Goal: Communication & Community: Answer question/provide support

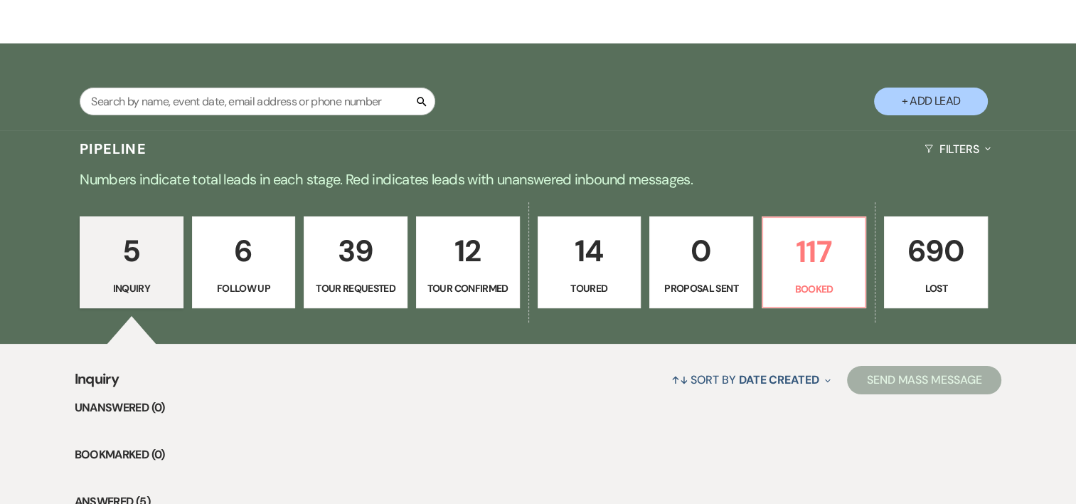
scroll to position [215, 0]
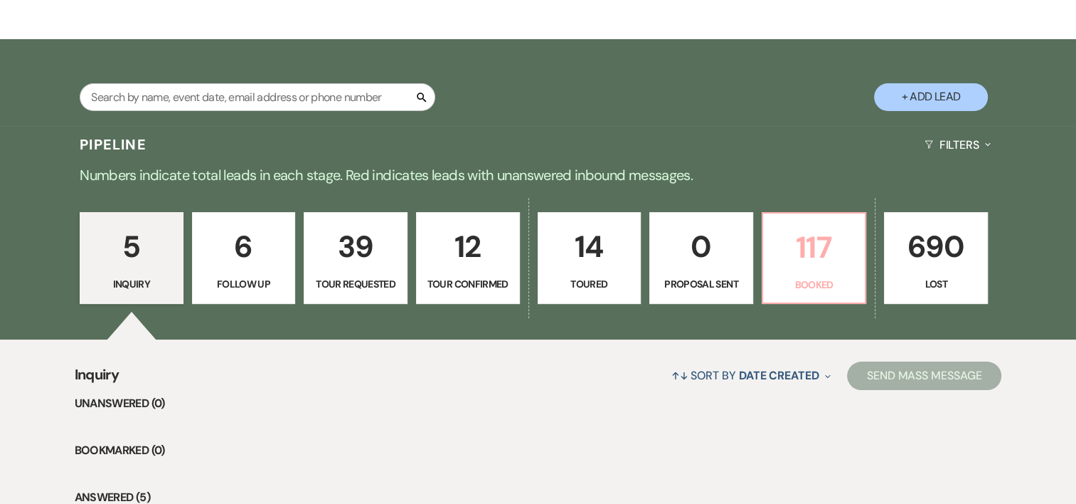
click at [807, 258] on p "117" at bounding box center [814, 247] width 85 height 48
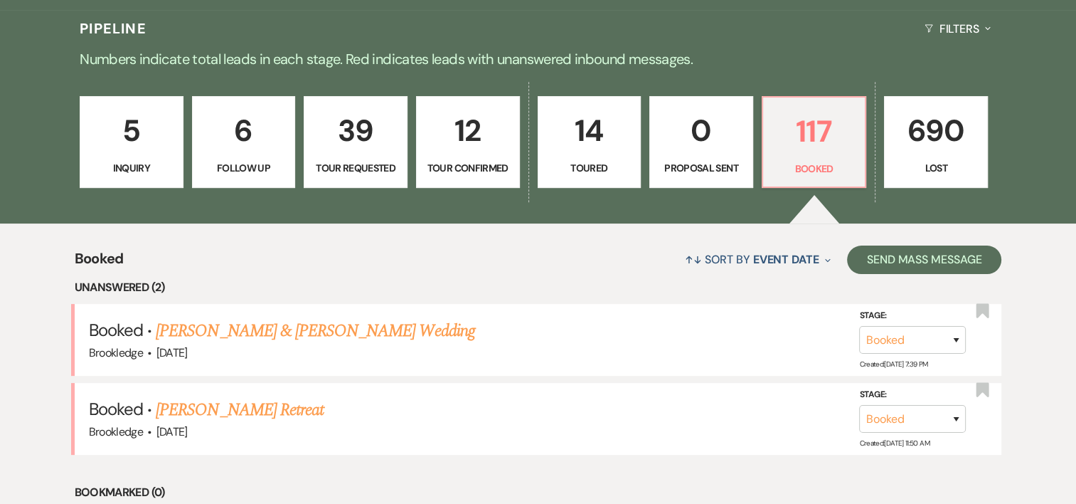
scroll to position [360, 0]
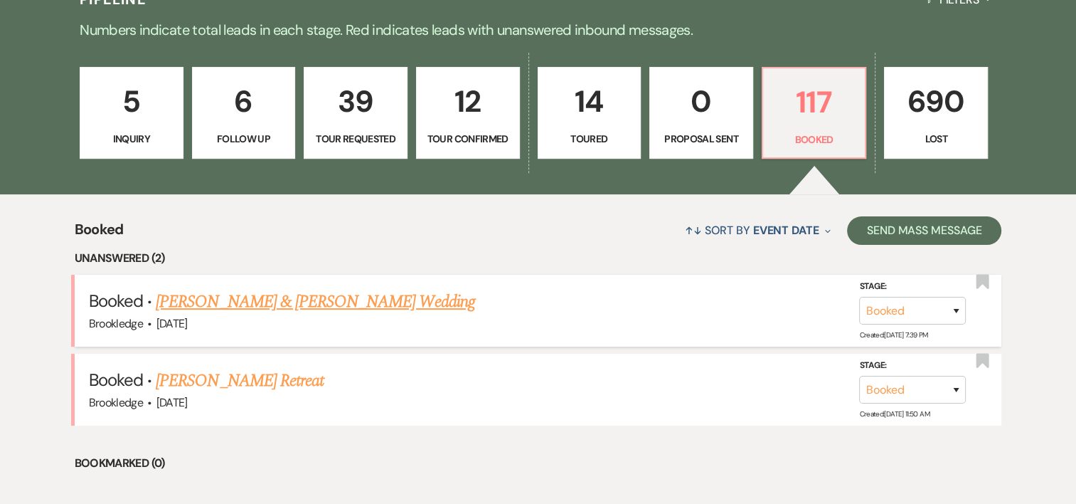
click at [232, 291] on link "[PERSON_NAME] & [PERSON_NAME] Wedding" at bounding box center [315, 302] width 319 height 26
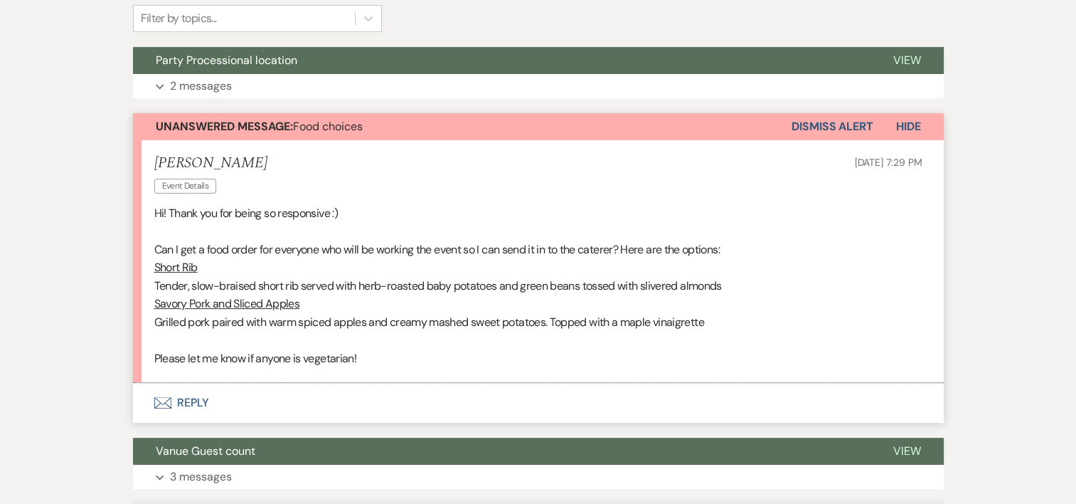
scroll to position [371, 0]
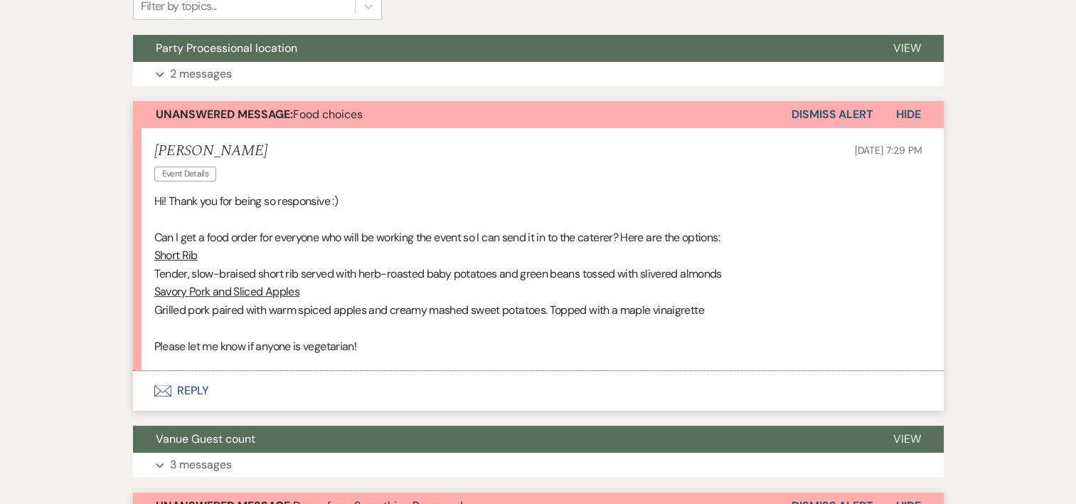
click at [196, 387] on button "Envelope Reply" at bounding box center [538, 391] width 811 height 40
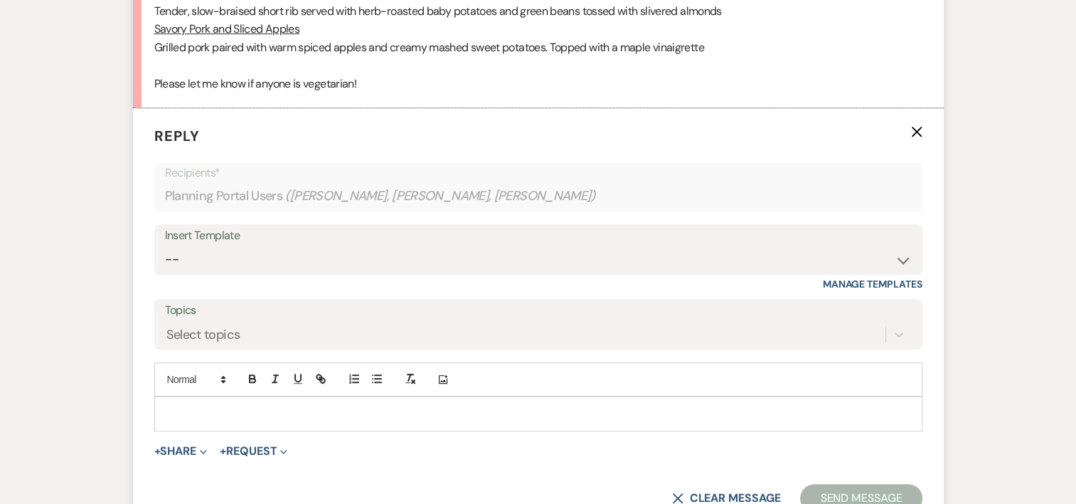
scroll to position [635, 0]
click at [183, 415] on p at bounding box center [539, 411] width 746 height 16
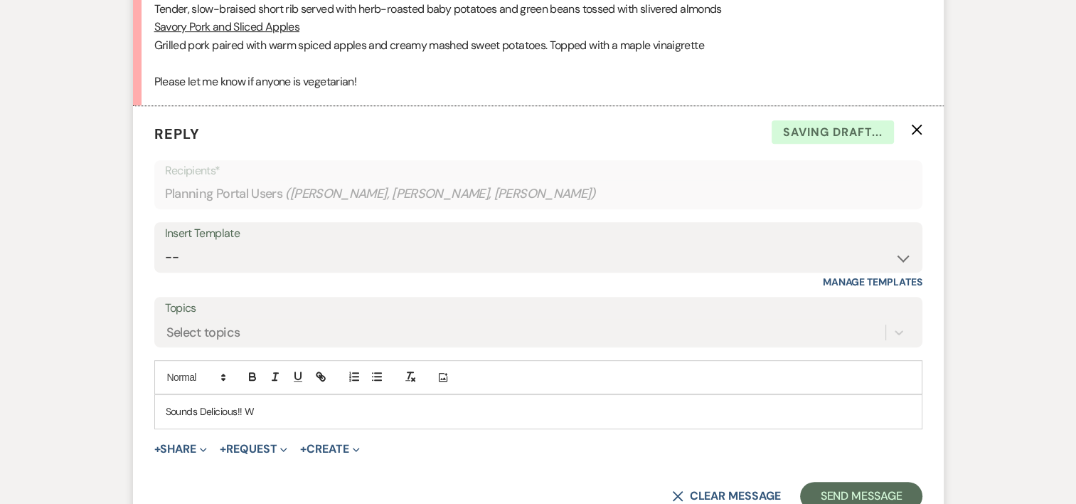
scroll to position [0, 0]
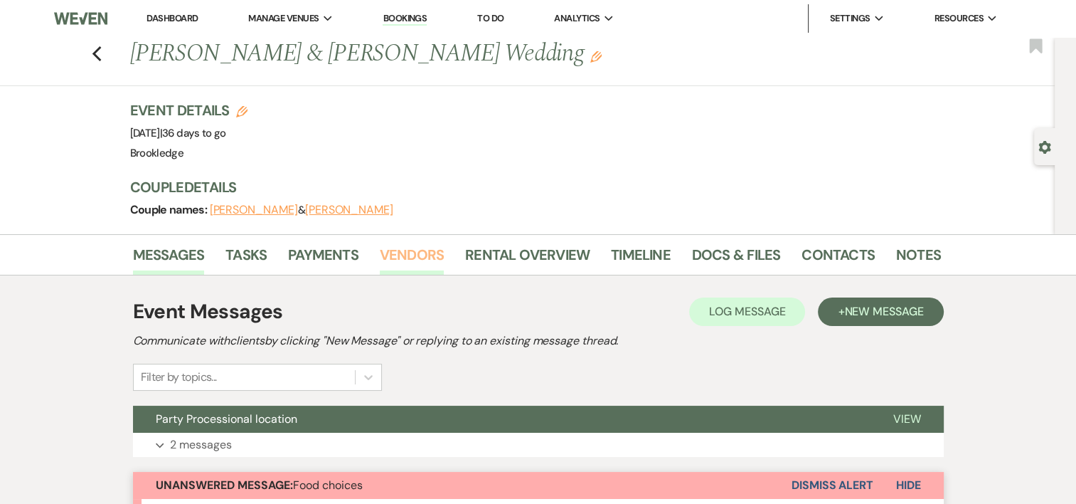
click at [422, 258] on link "Vendors" at bounding box center [412, 258] width 64 height 31
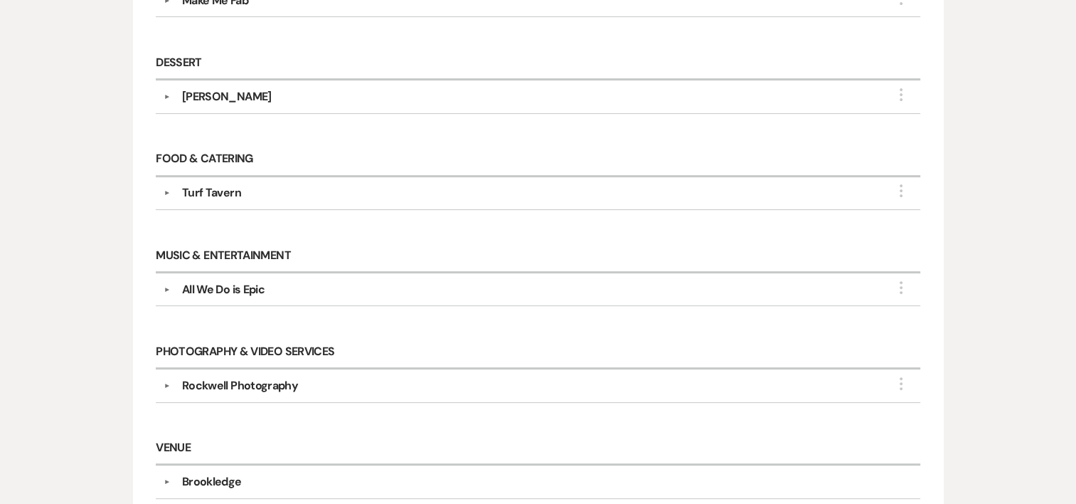
scroll to position [436, 0]
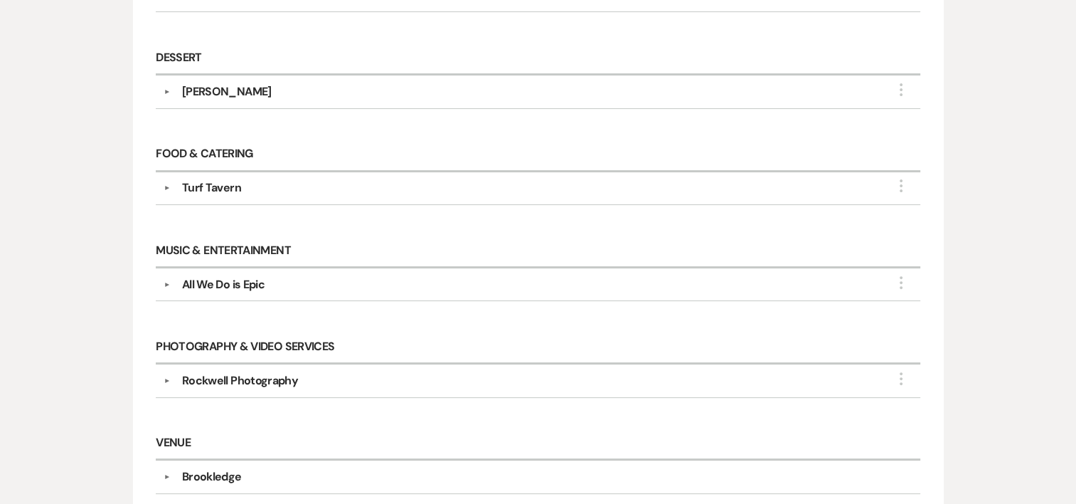
click at [194, 182] on div "Turf Tavern" at bounding box center [211, 187] width 59 height 17
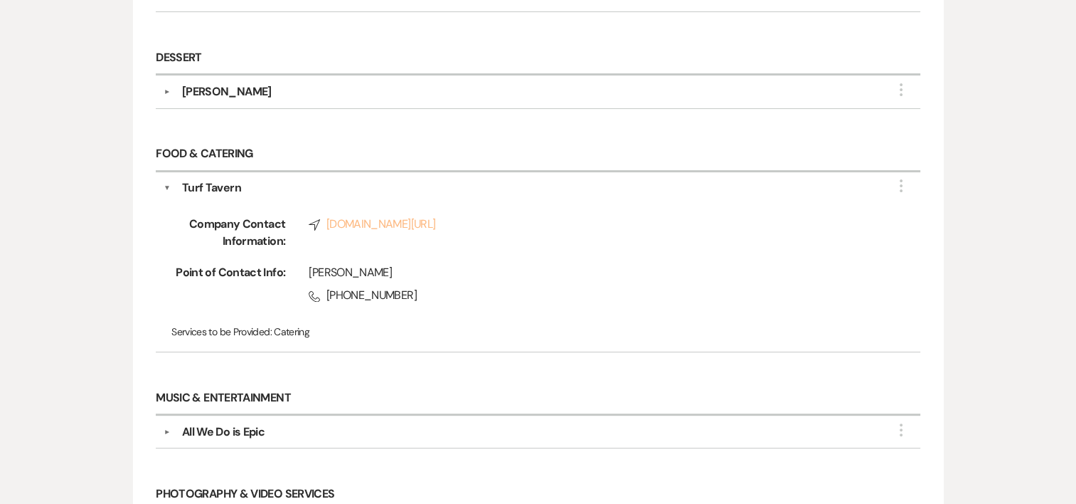
click at [359, 225] on link "Compass [DOMAIN_NAME][URL]" at bounding box center [592, 224] width 566 height 17
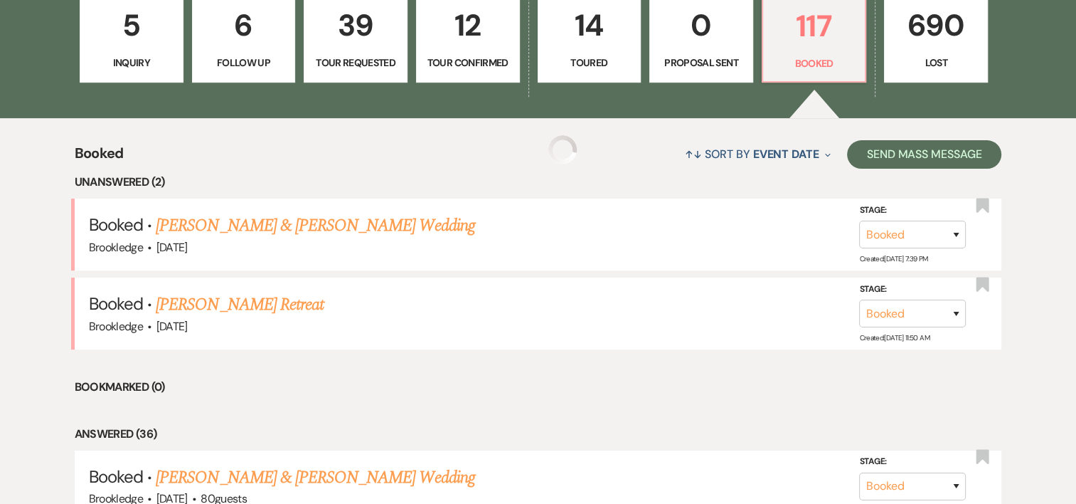
scroll to position [360, 0]
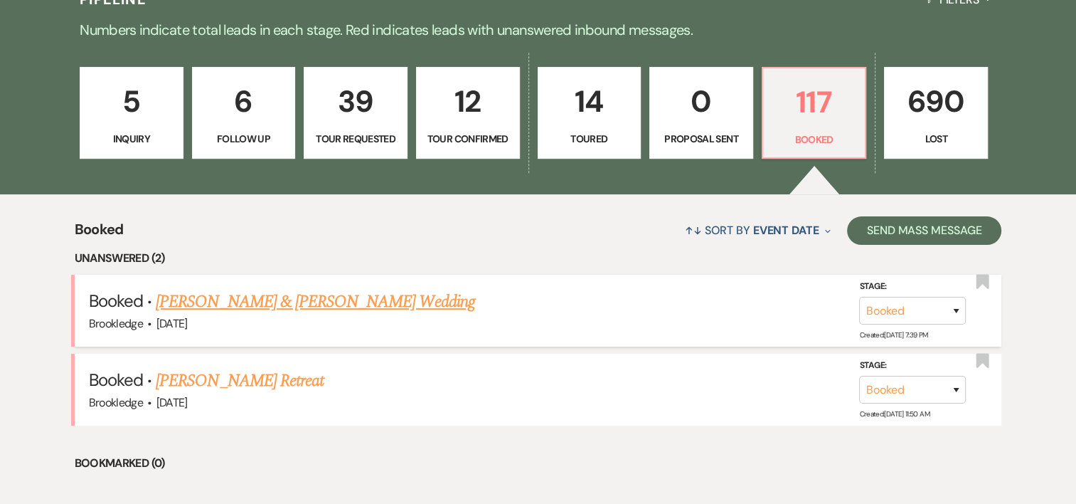
click at [218, 290] on link "[PERSON_NAME] & [PERSON_NAME] Wedding" at bounding box center [315, 302] width 319 height 26
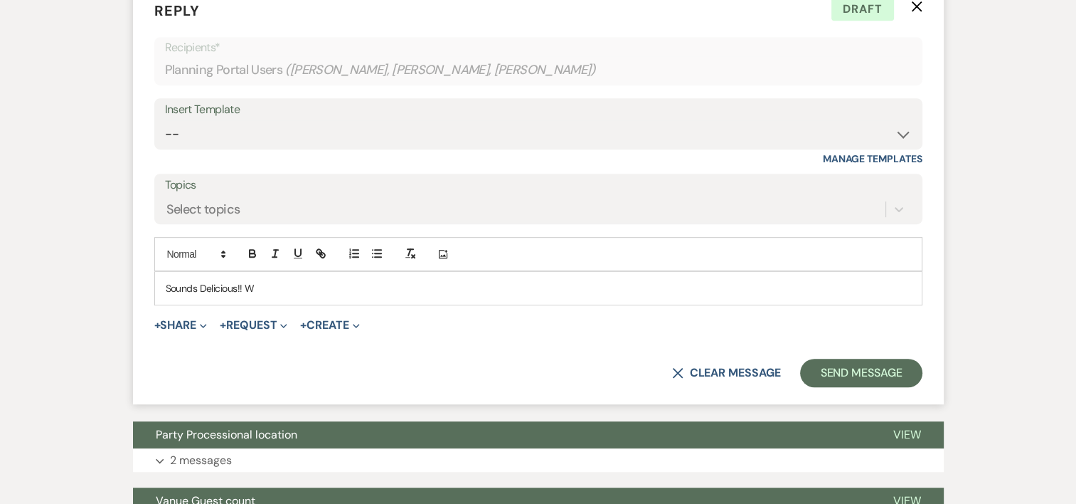
scroll to position [699, 0]
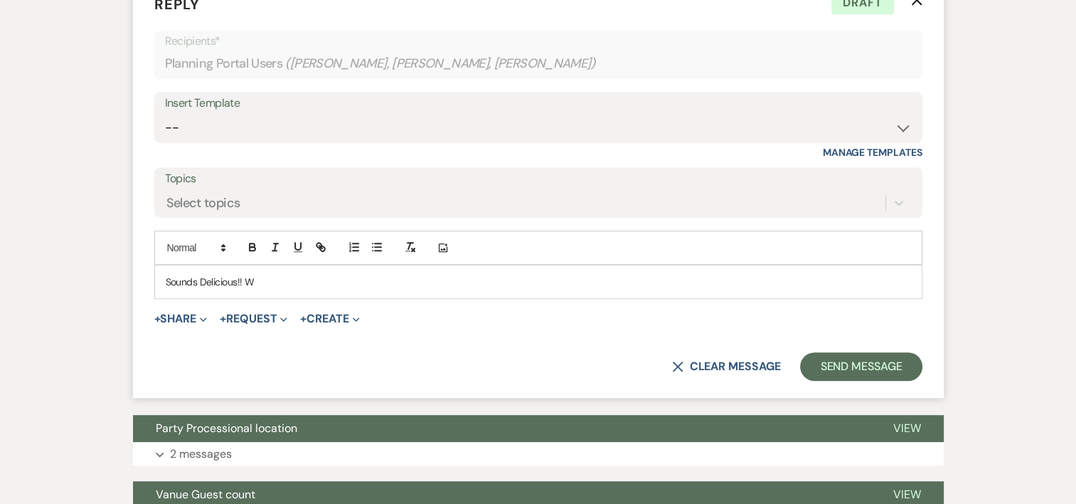
click at [378, 284] on p "Sounds Delicious!! W" at bounding box center [539, 282] width 746 height 16
click at [304, 275] on p "Sounds Delicious!! W" at bounding box center [539, 282] width 746 height 16
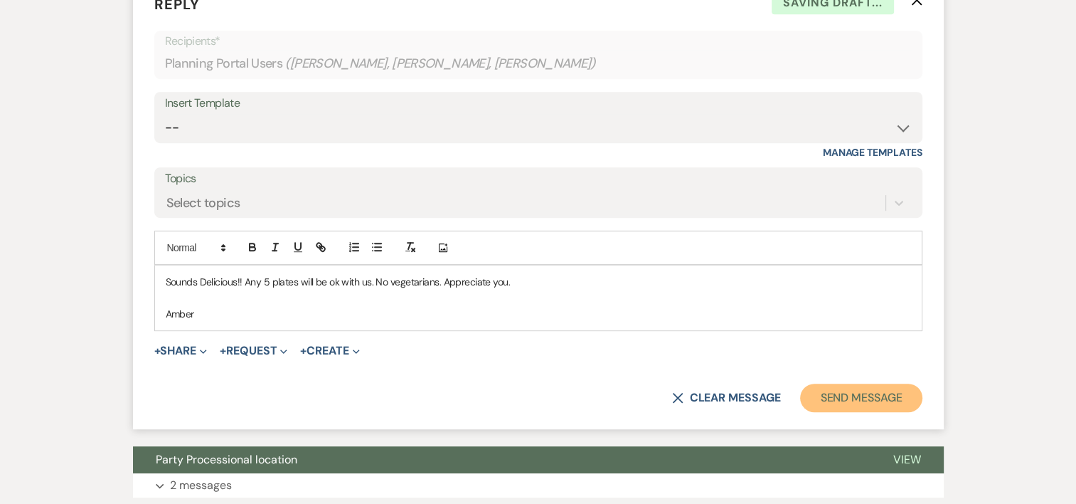
click at [881, 390] on button "Send Message" at bounding box center [861, 397] width 122 height 28
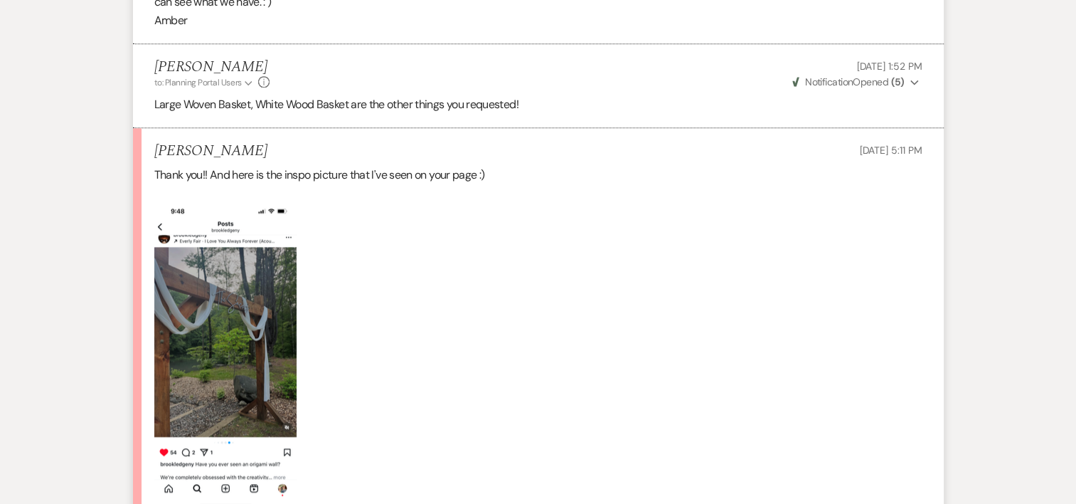
scroll to position [1354, 0]
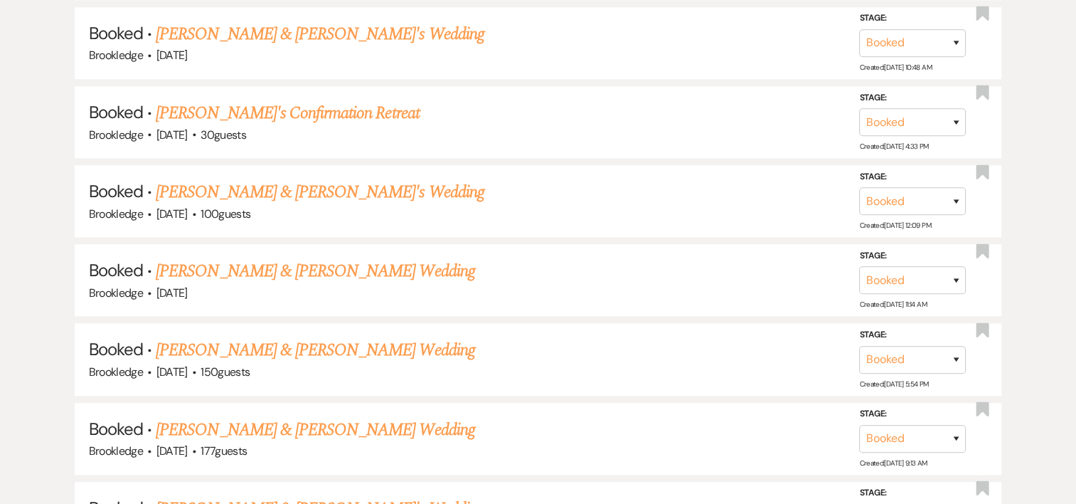
scroll to position [360, 0]
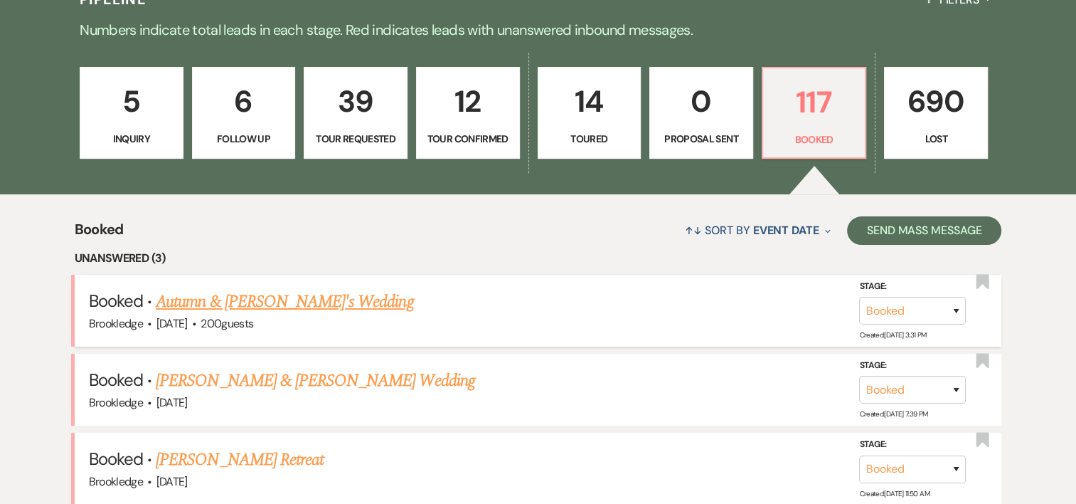
click at [238, 299] on link "Autumn & [PERSON_NAME]'s Wedding" at bounding box center [285, 302] width 258 height 26
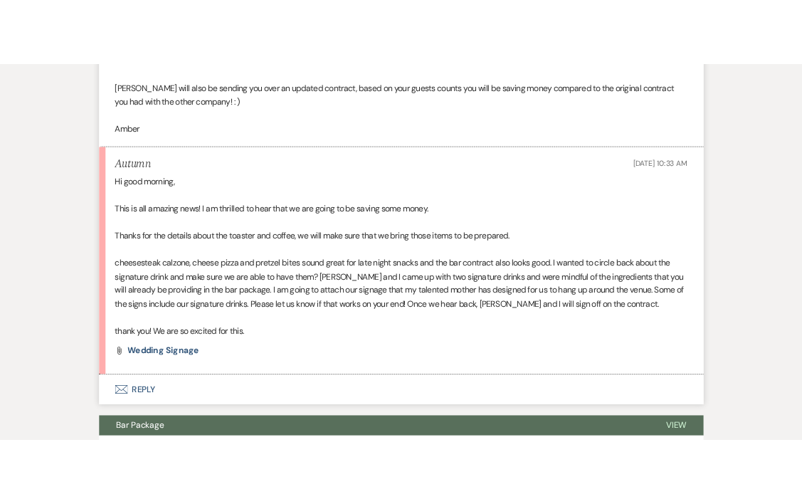
scroll to position [709, 0]
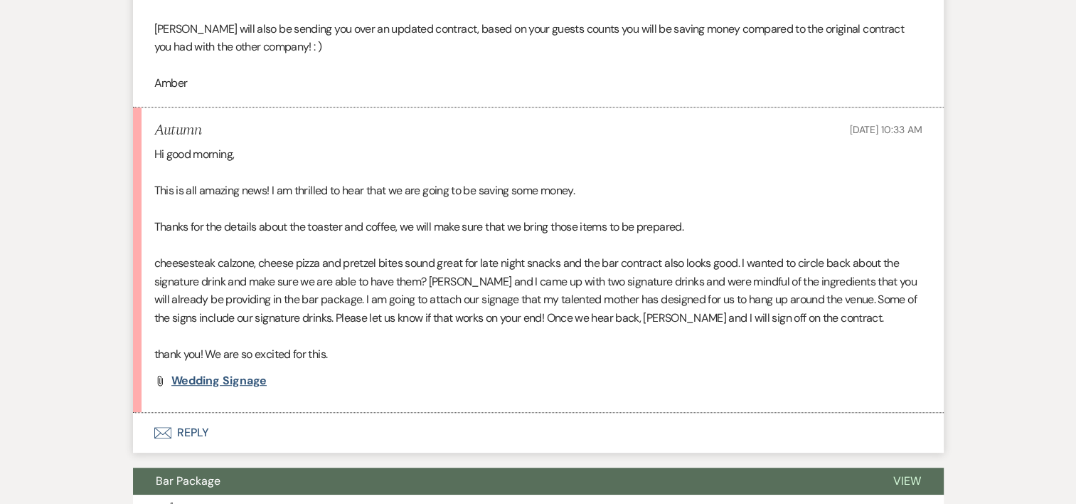
click at [233, 381] on span "Wedding Signage" at bounding box center [219, 380] width 96 height 15
